Goal: Entertainment & Leisure: Browse casually

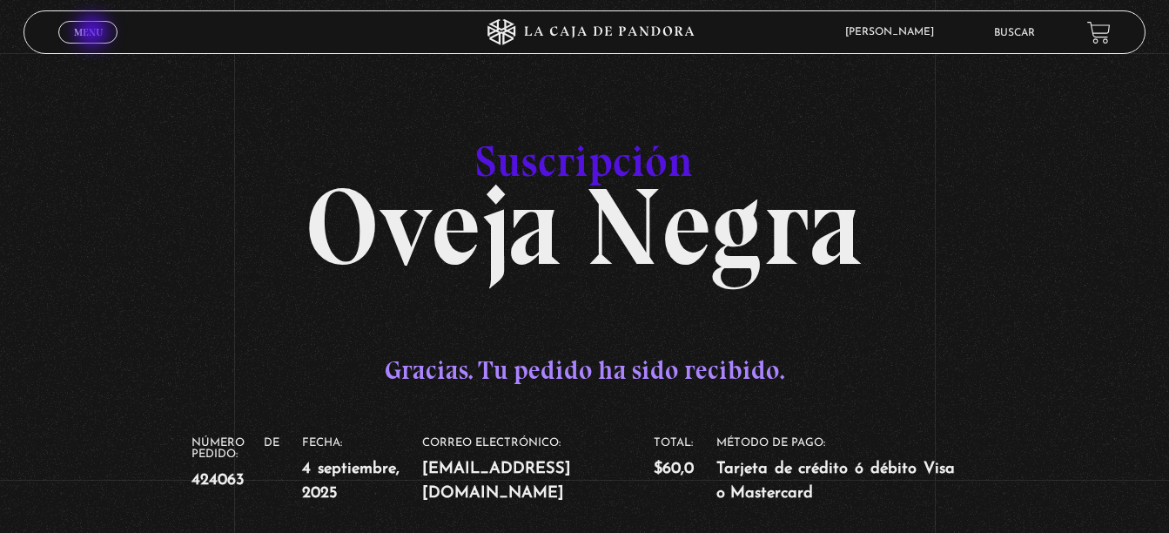
click at [94, 33] on span "Menu" at bounding box center [88, 32] width 29 height 10
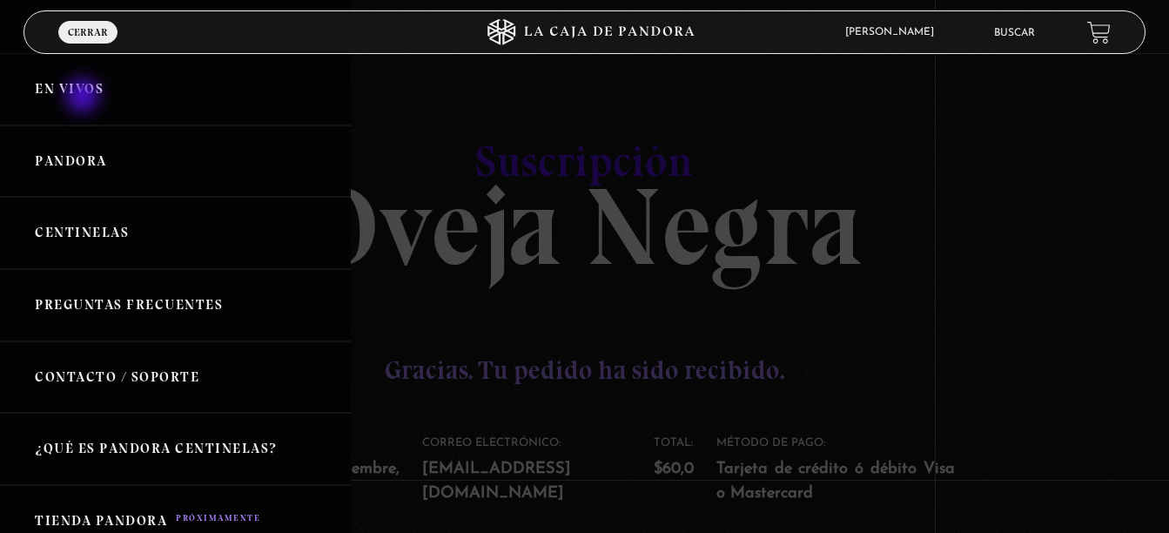
click at [84, 98] on link "En vivos" at bounding box center [175, 89] width 351 height 72
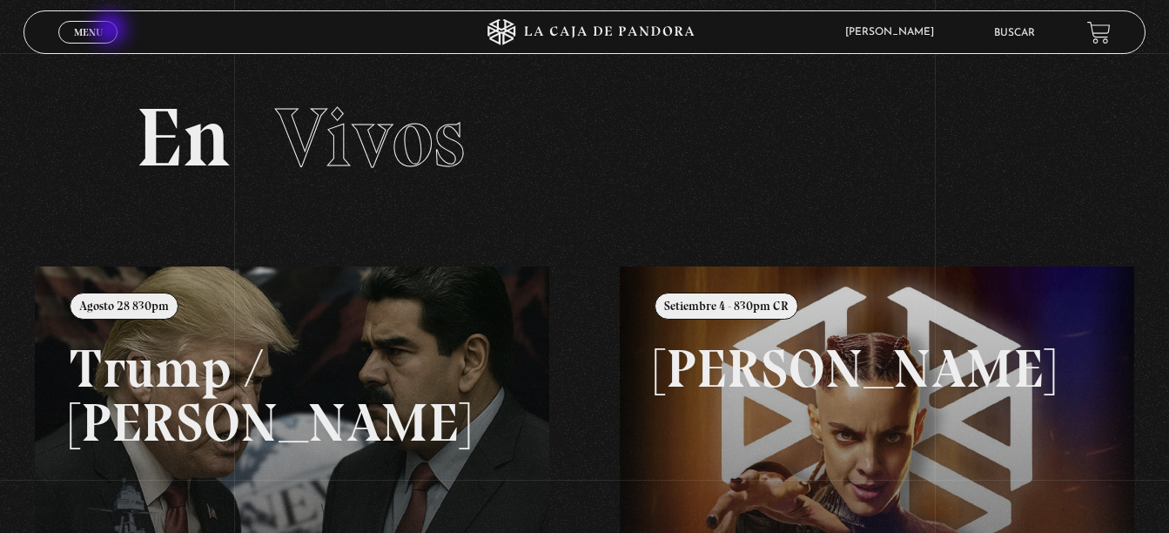
click at [111, 30] on link "Menu Cerrar" at bounding box center [87, 32] width 59 height 23
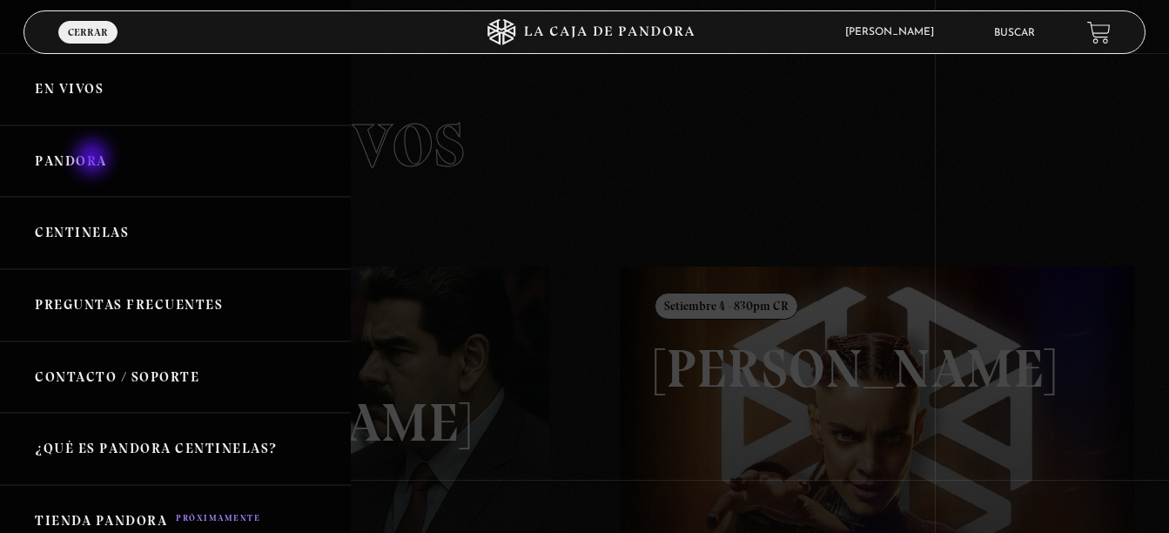
click at [57, 151] on link "Pandora" at bounding box center [175, 161] width 351 height 72
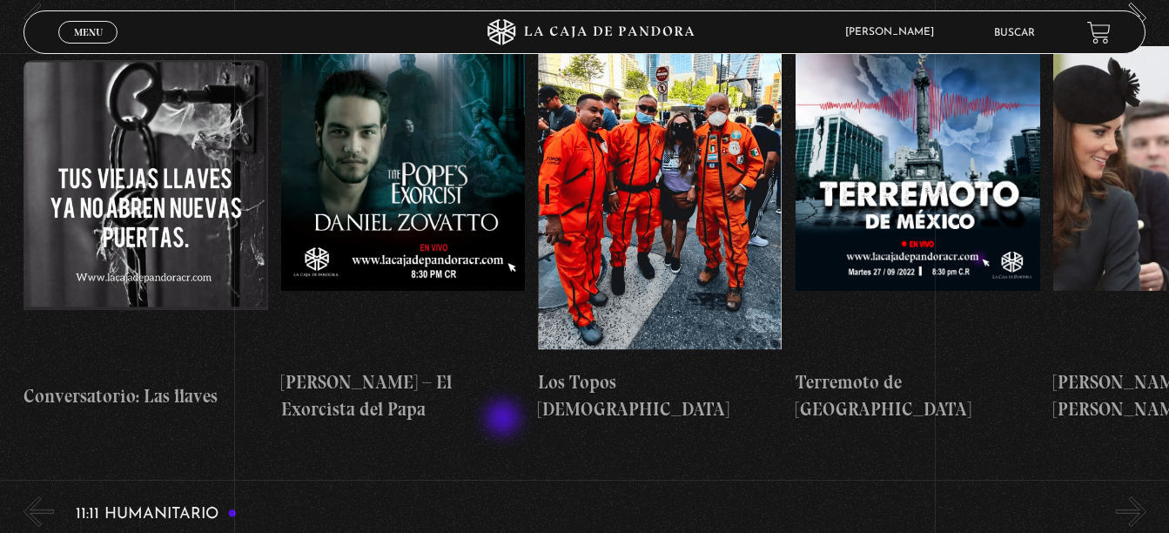
scroll to position [6521, 0]
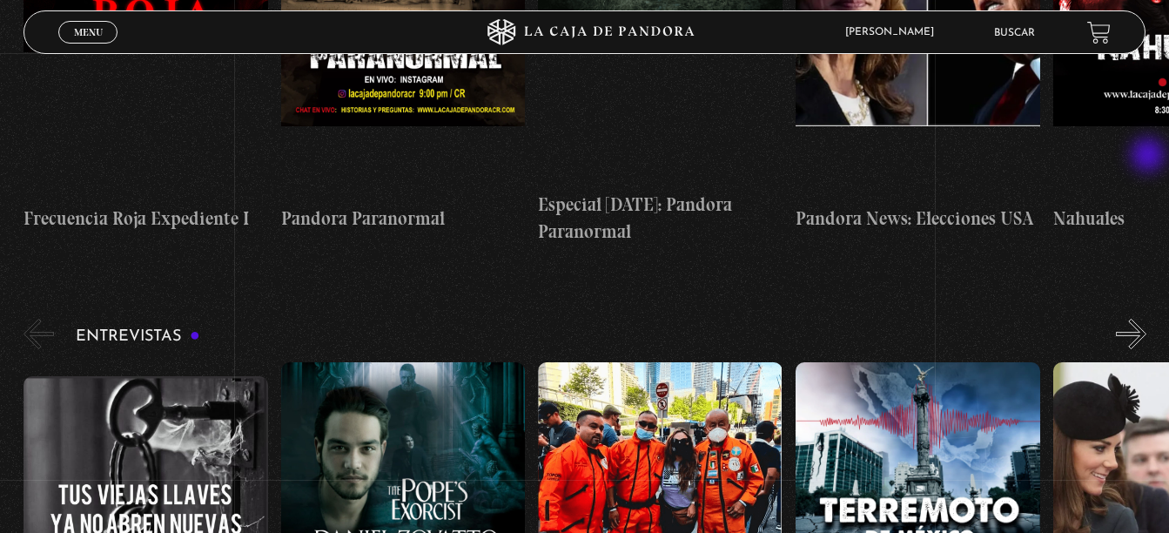
click at [1147, 319] on button "»" at bounding box center [1131, 334] width 30 height 30
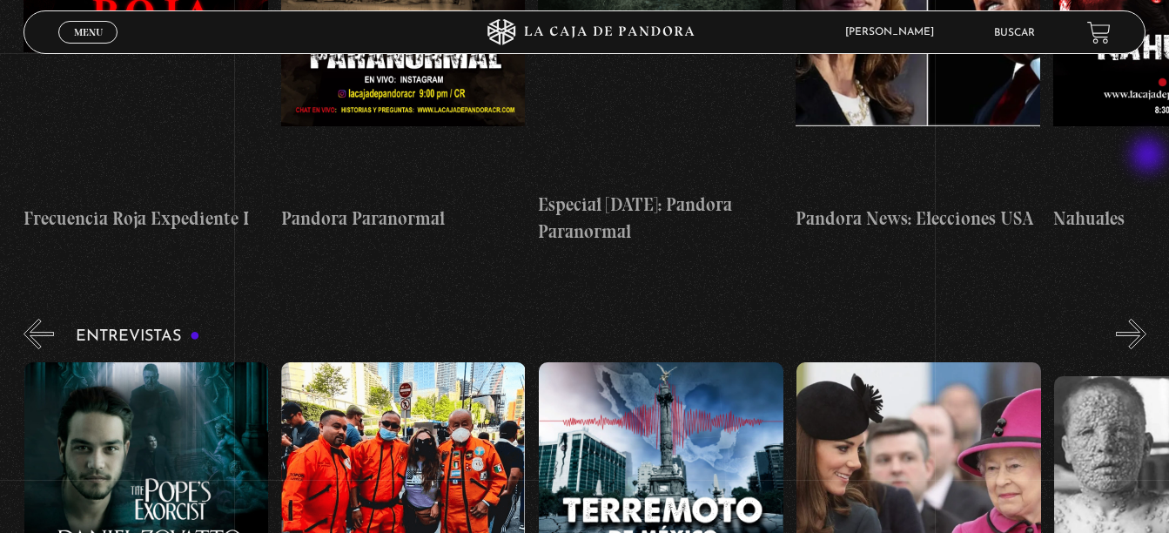
scroll to position [0, 258]
click at [1147, 319] on button "»" at bounding box center [1131, 334] width 30 height 30
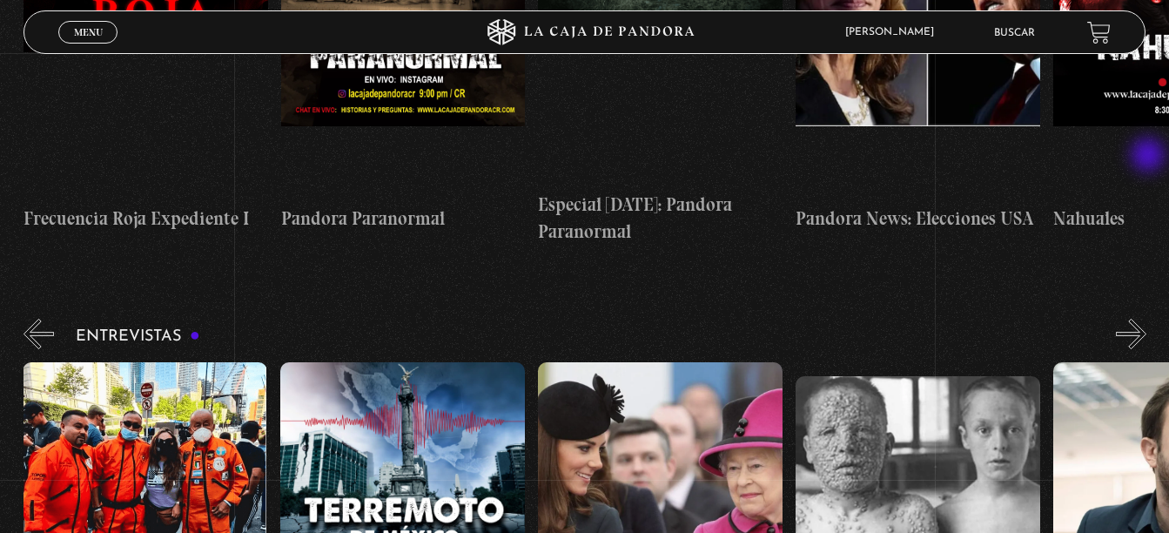
click at [1147, 319] on button "»" at bounding box center [1131, 334] width 30 height 30
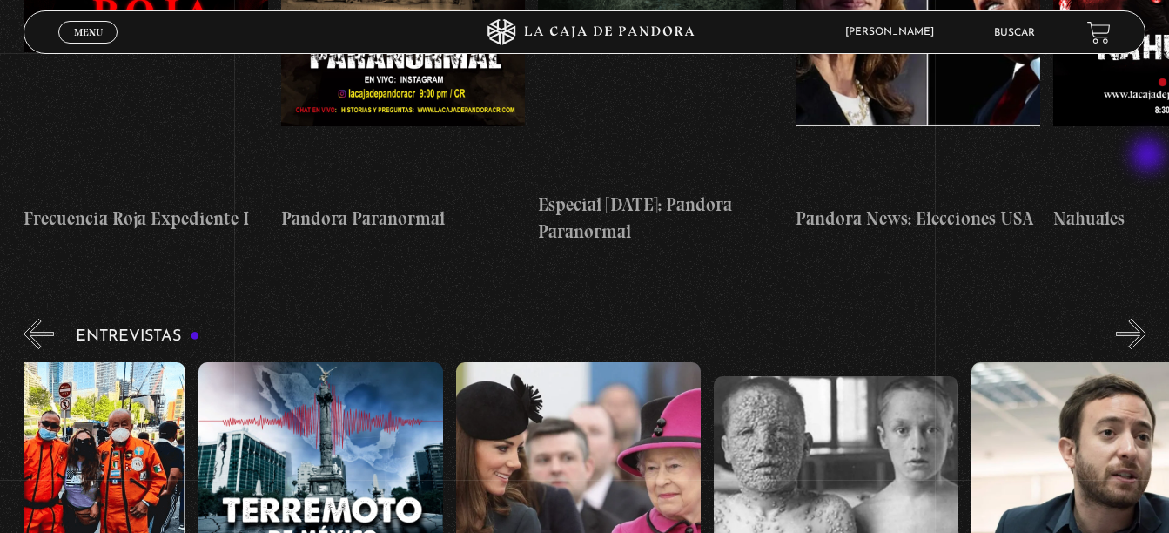
scroll to position [0, 643]
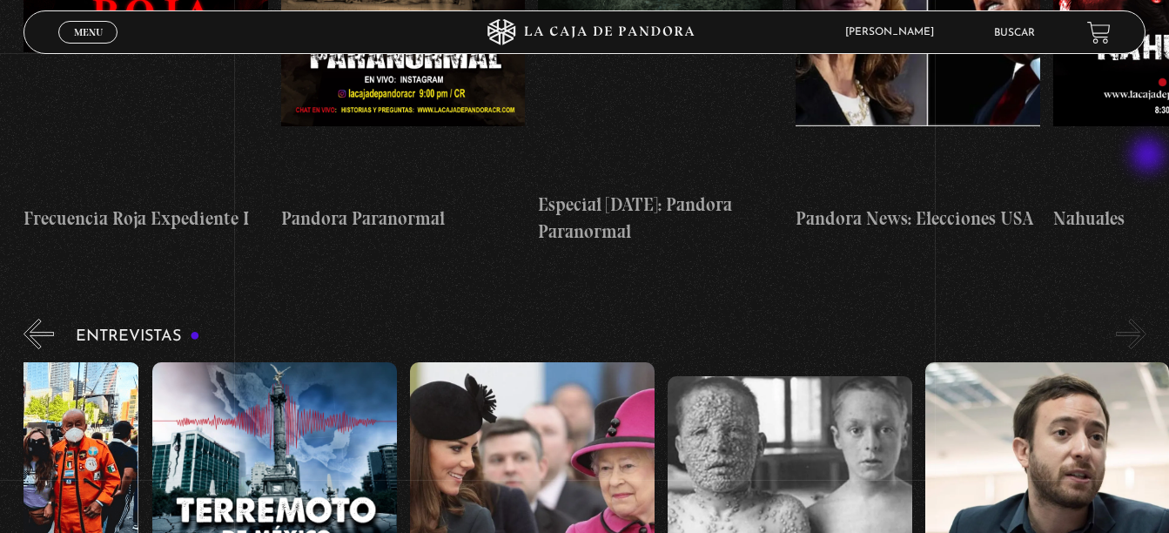
click at [1147, 319] on button "»" at bounding box center [1131, 334] width 30 height 30
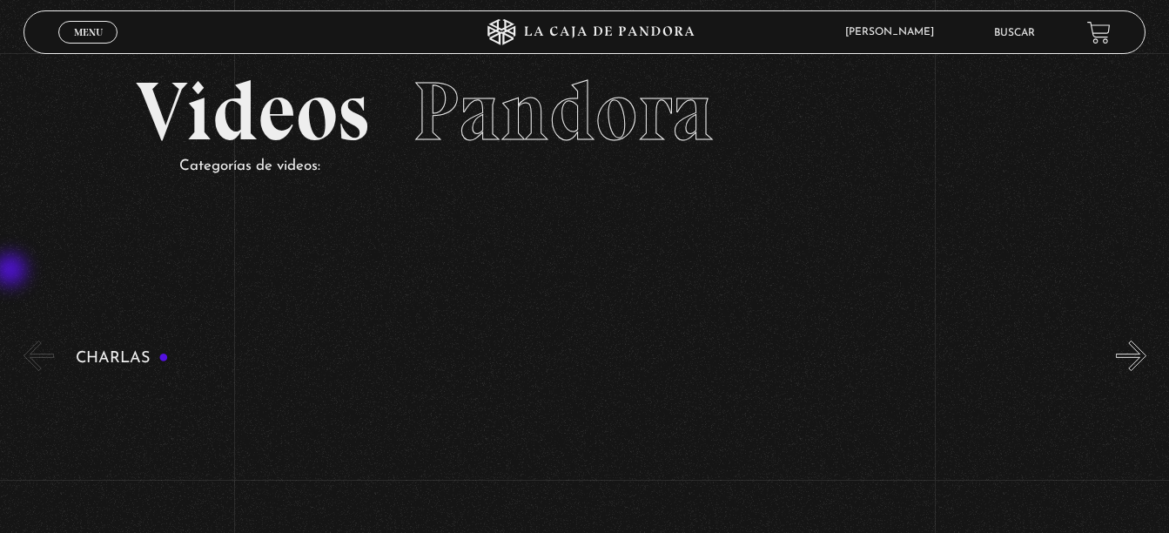
scroll to position [0, 0]
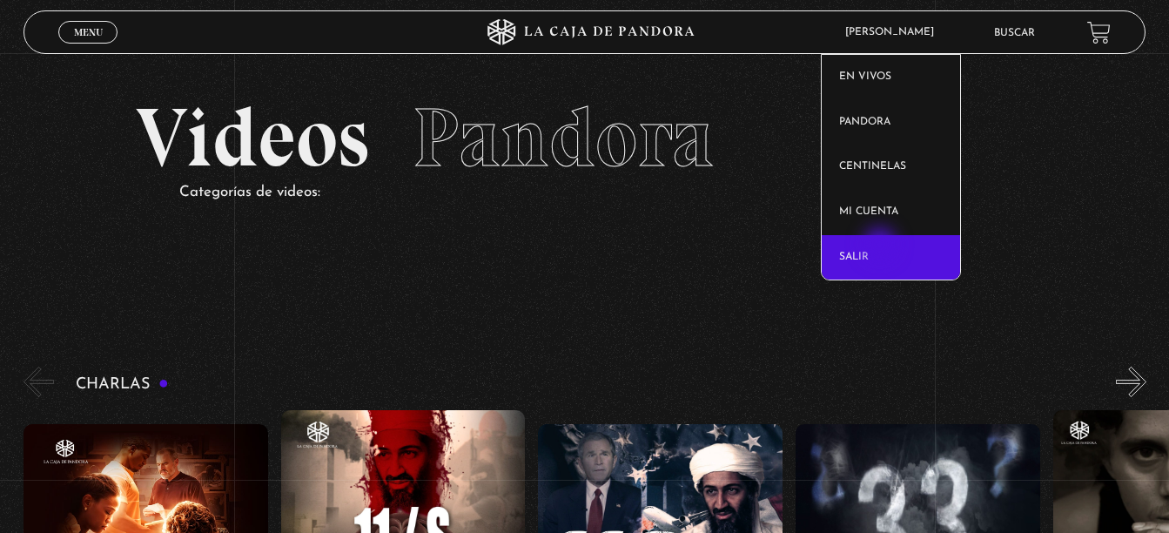
click at [882, 246] on link "Salir" at bounding box center [891, 257] width 138 height 45
